Goal: Use online tool/utility: Utilize a website feature to perform a specific function

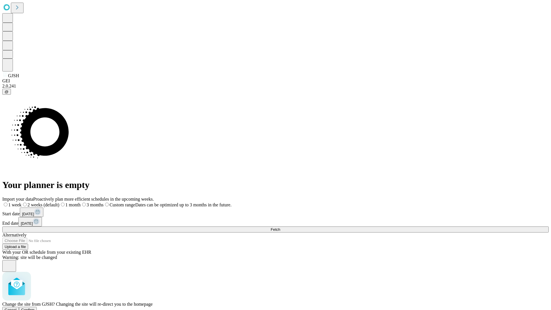
click at [35, 308] on span "Confirm" at bounding box center [27, 310] width 13 height 4
click at [52, 202] on label "2 weeks (default)" at bounding box center [35, 204] width 34 height 5
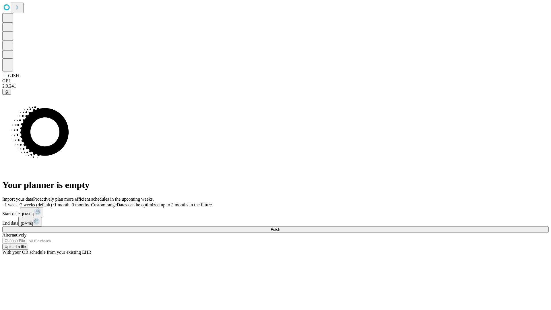
click at [280, 227] on span "Fetch" at bounding box center [275, 229] width 9 height 4
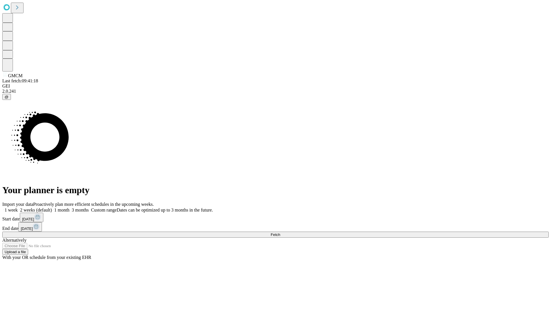
click at [52, 207] on label "2 weeks (default)" at bounding box center [35, 209] width 34 height 5
click at [280, 232] on span "Fetch" at bounding box center [275, 234] width 9 height 4
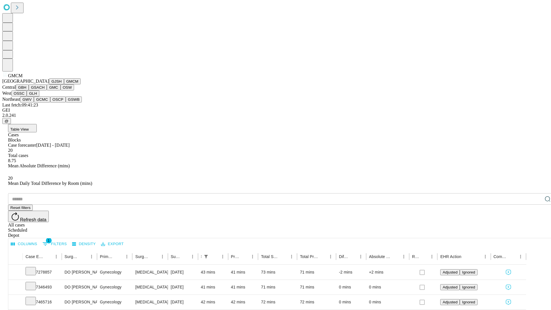
click at [29, 90] on button "GBH" at bounding box center [22, 87] width 13 height 6
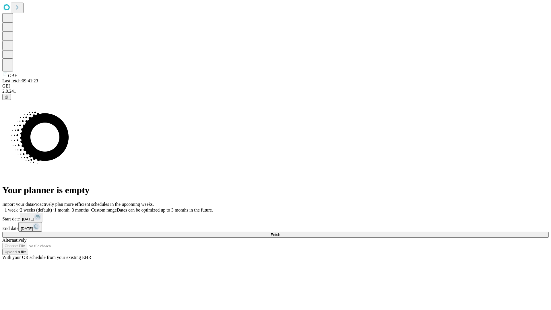
click at [52, 207] on label "2 weeks (default)" at bounding box center [35, 209] width 34 height 5
click at [280, 232] on span "Fetch" at bounding box center [275, 234] width 9 height 4
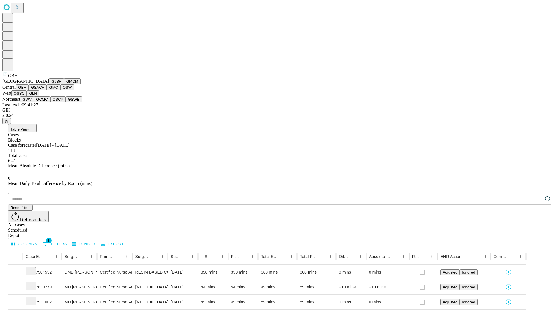
click at [44, 90] on button "GSACH" at bounding box center [38, 87] width 18 height 6
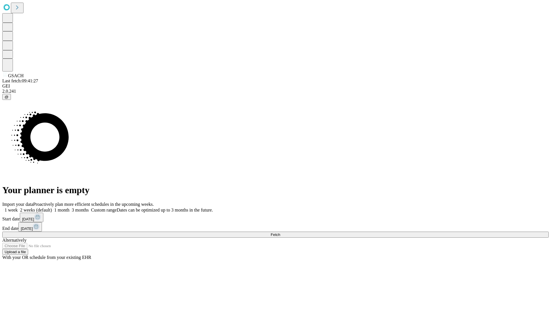
click at [52, 207] on label "2 weeks (default)" at bounding box center [35, 209] width 34 height 5
click at [280, 232] on span "Fetch" at bounding box center [275, 234] width 9 height 4
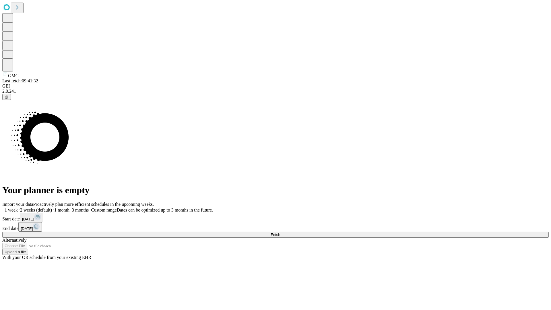
click at [52, 207] on label "2 weeks (default)" at bounding box center [35, 209] width 34 height 5
click at [280, 232] on span "Fetch" at bounding box center [275, 234] width 9 height 4
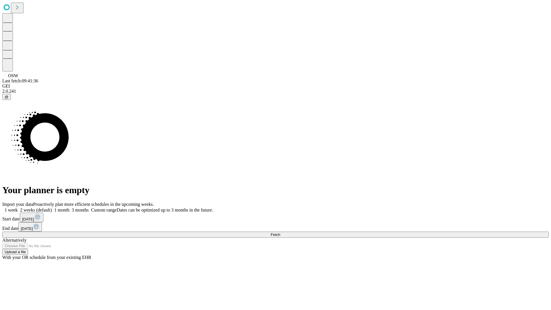
click at [280, 232] on span "Fetch" at bounding box center [275, 234] width 9 height 4
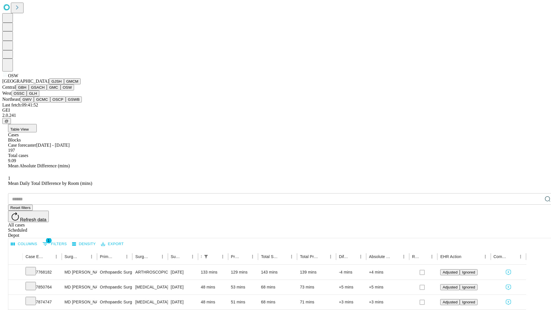
click at [27, 96] on button "OSSC" at bounding box center [18, 93] width 15 height 6
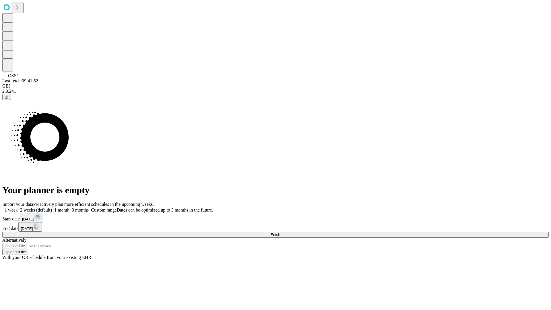
click at [52, 207] on label "2 weeks (default)" at bounding box center [35, 209] width 34 height 5
click at [280, 232] on span "Fetch" at bounding box center [275, 234] width 9 height 4
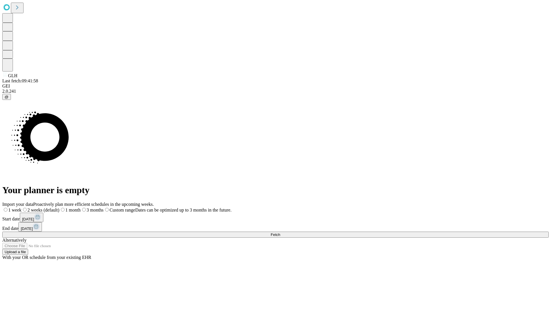
click at [59, 207] on label "2 weeks (default)" at bounding box center [41, 209] width 38 height 5
click at [280, 232] on span "Fetch" at bounding box center [275, 234] width 9 height 4
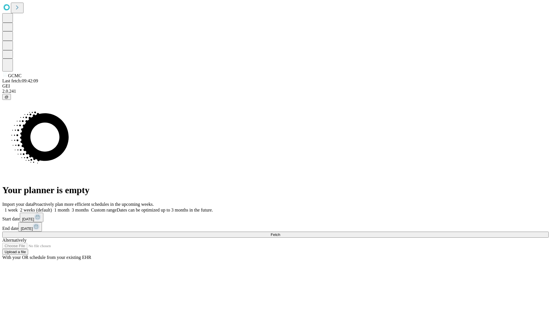
click at [52, 207] on label "2 weeks (default)" at bounding box center [35, 209] width 34 height 5
click at [280, 232] on span "Fetch" at bounding box center [275, 234] width 9 height 4
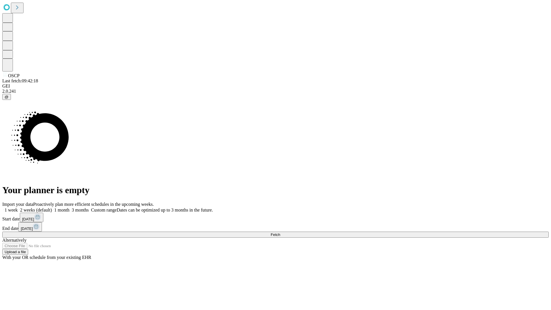
click at [52, 207] on label "2 weeks (default)" at bounding box center [35, 209] width 34 height 5
click at [280, 232] on span "Fetch" at bounding box center [275, 234] width 9 height 4
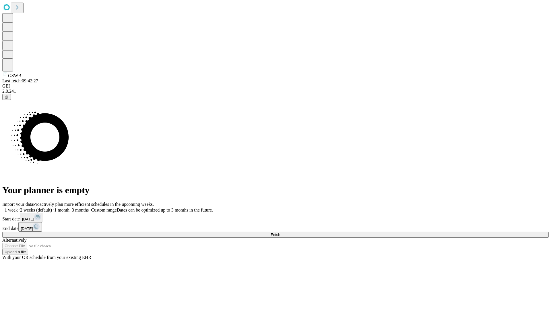
click at [52, 207] on label "2 weeks (default)" at bounding box center [35, 209] width 34 height 5
click at [280, 232] on span "Fetch" at bounding box center [275, 234] width 9 height 4
